Goal: Task Accomplishment & Management: Complete application form

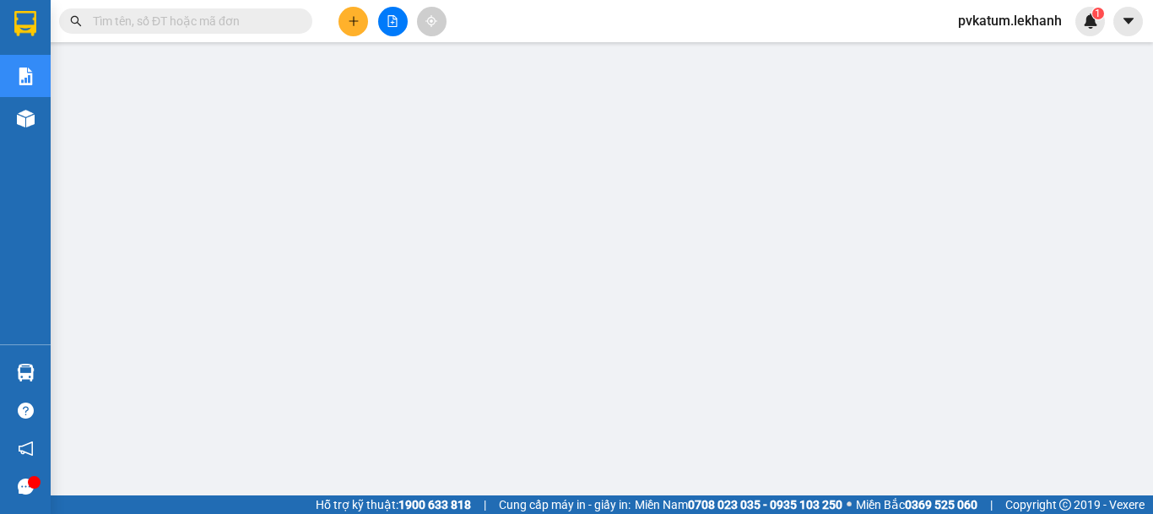
click at [357, 24] on icon "plus" at bounding box center [354, 21] width 12 height 12
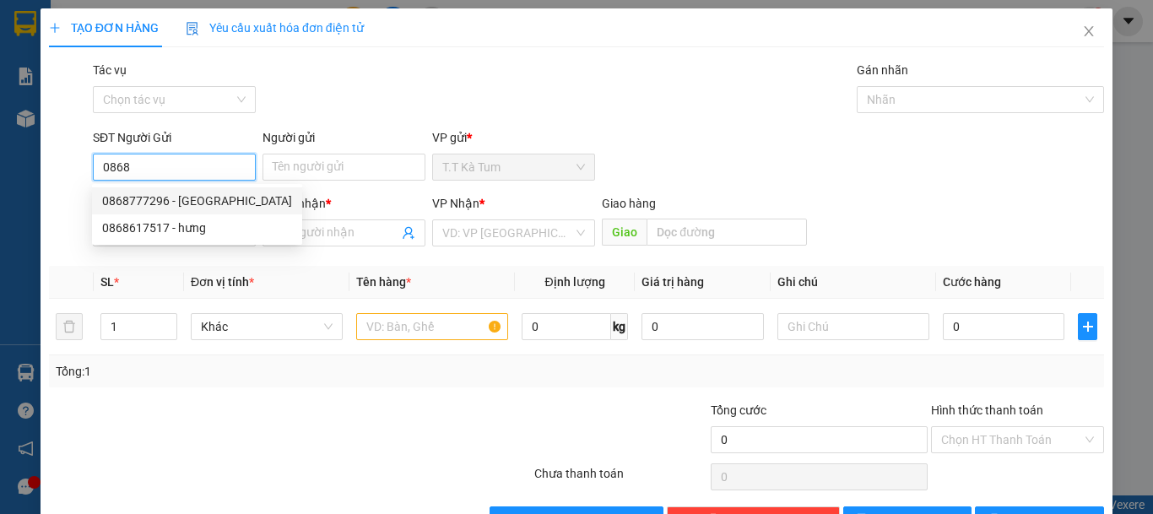
click at [160, 203] on div "0868777296 - [GEOGRAPHIC_DATA]" at bounding box center [197, 201] width 190 height 19
type input "0868777296"
type input "VIỆT NHA"
type input "0972155979"
type input "THANH LAD"
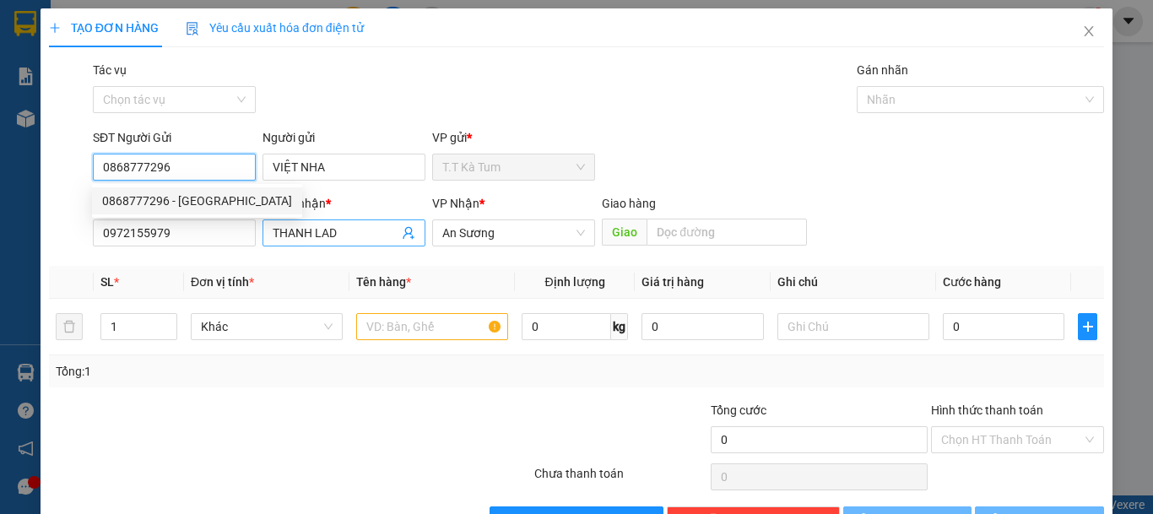
type input "30.000"
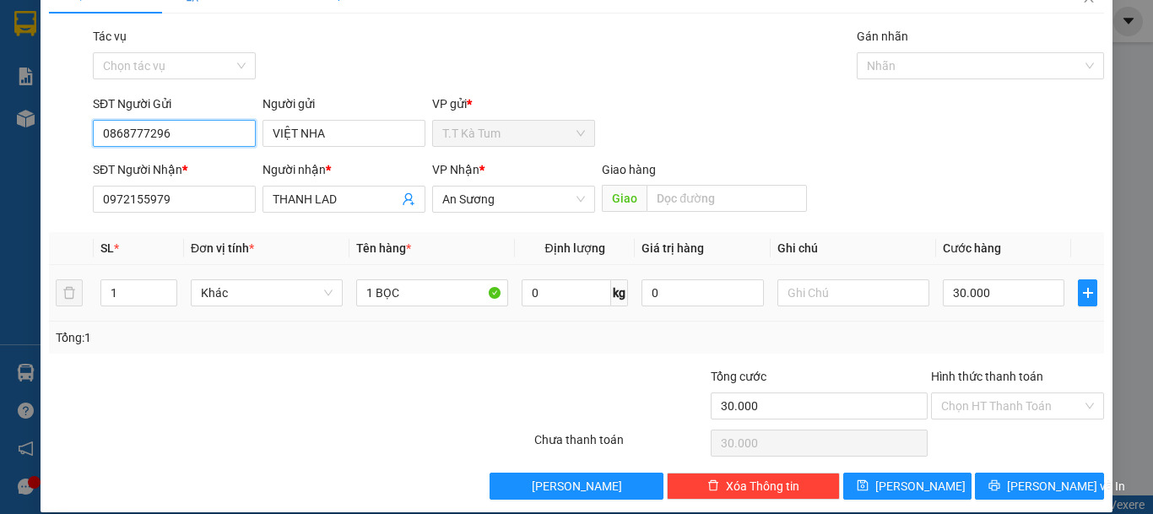
scroll to position [52, 0]
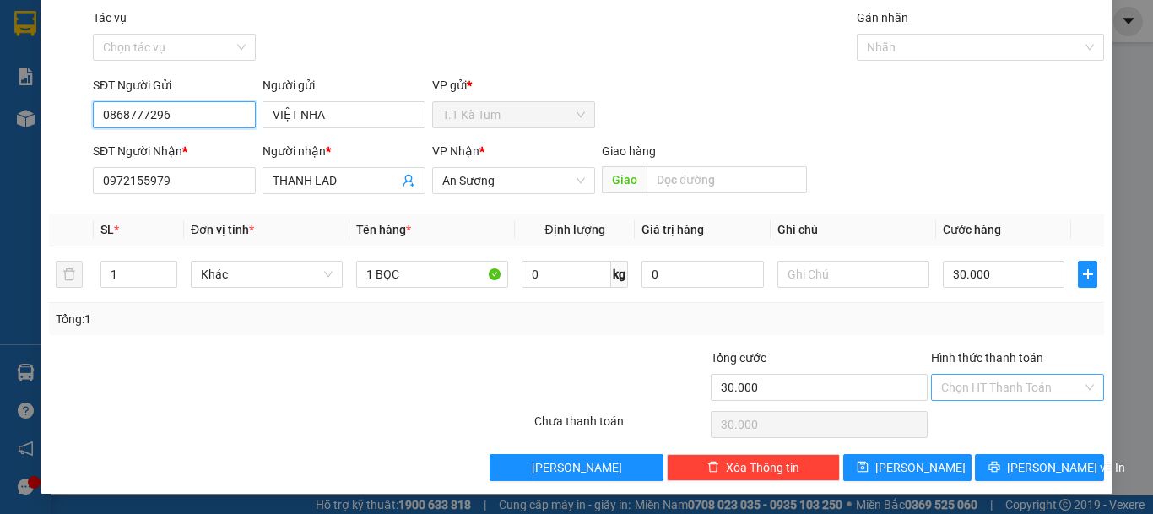
type input "0868777296"
click at [979, 394] on input "Hình thức thanh toán" at bounding box center [1012, 387] width 141 height 25
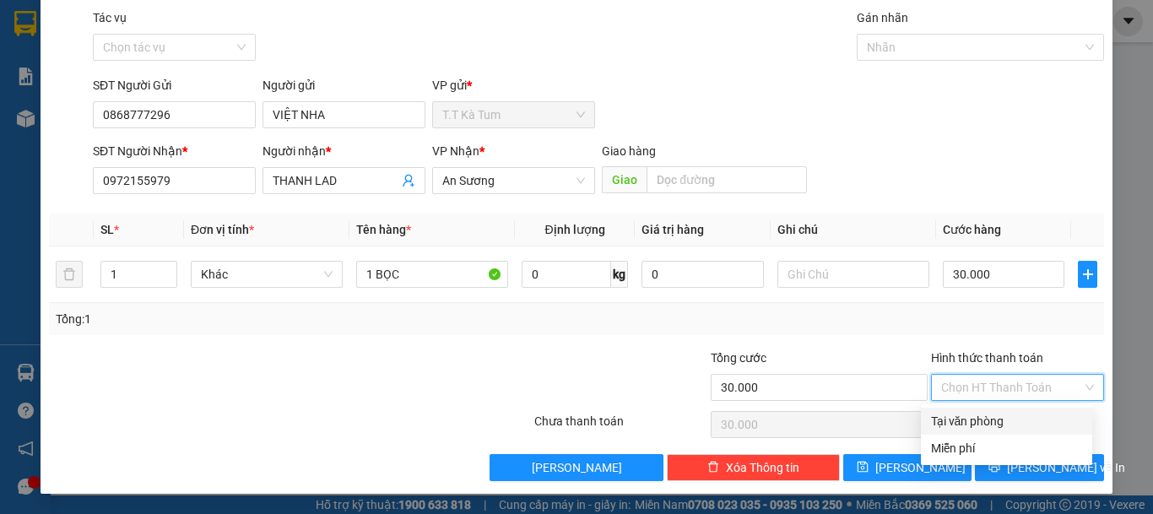
click at [994, 421] on div "Tại văn phòng" at bounding box center [1006, 421] width 151 height 19
type input "0"
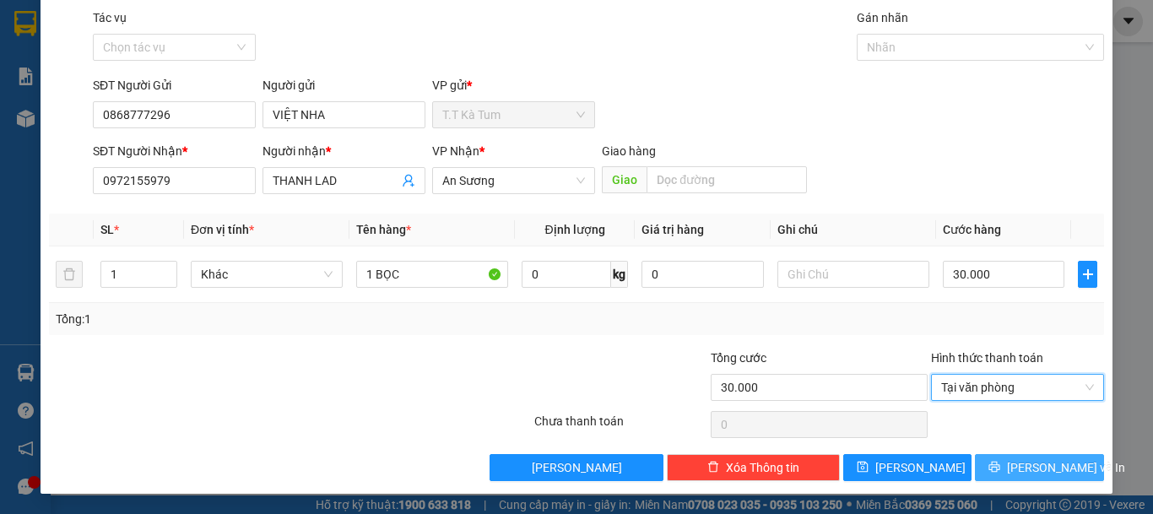
click at [1023, 471] on span "[PERSON_NAME] và In" at bounding box center [1066, 468] width 118 height 19
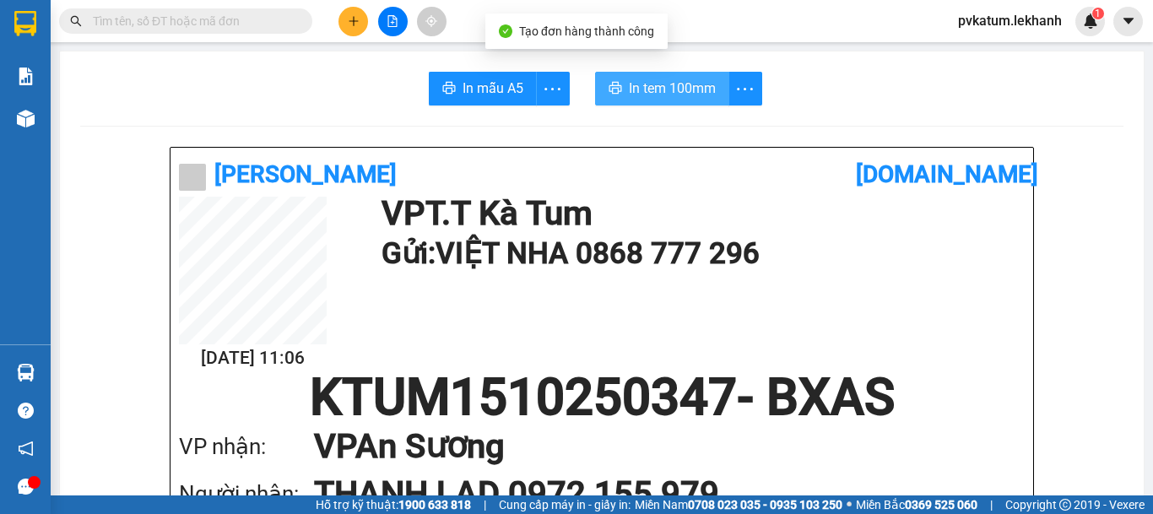
click at [715, 98] on button "In tem 100mm" at bounding box center [662, 89] width 134 height 34
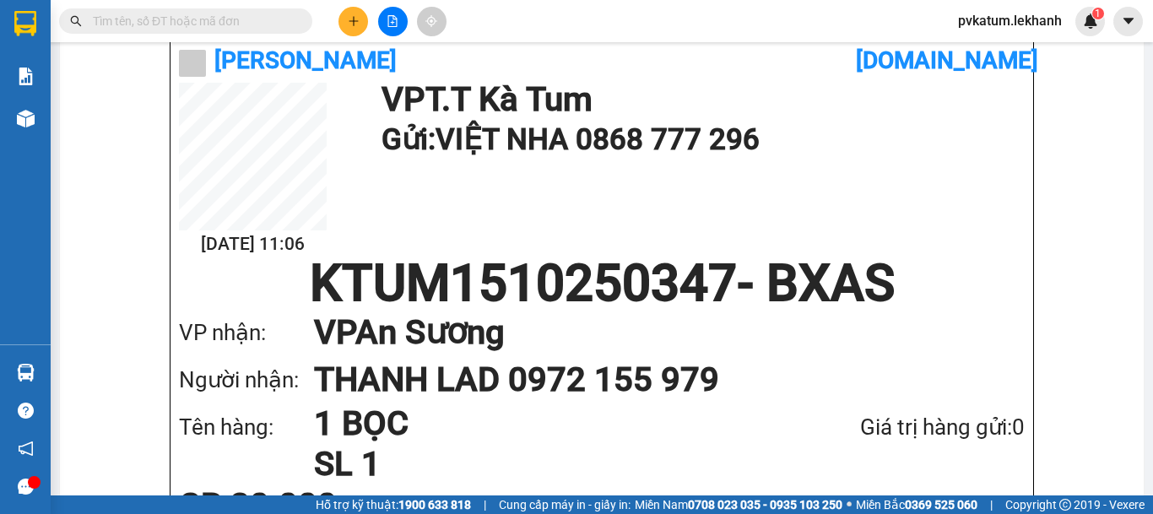
scroll to position [84, 0]
